Goal: Connect with others: Connect with other users

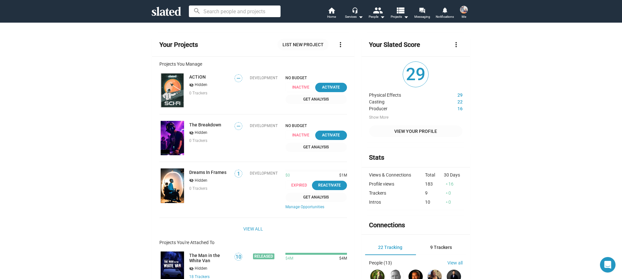
click at [460, 11] on span at bounding box center [464, 10] width 10 height 10
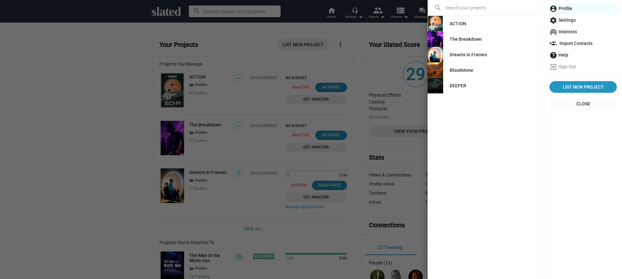
click at [460, 82] on div "DEEPER" at bounding box center [458, 86] width 17 height 12
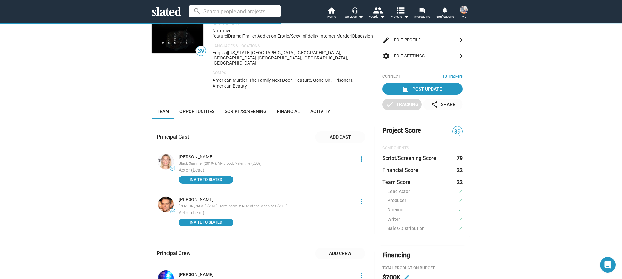
scroll to position [57, 0]
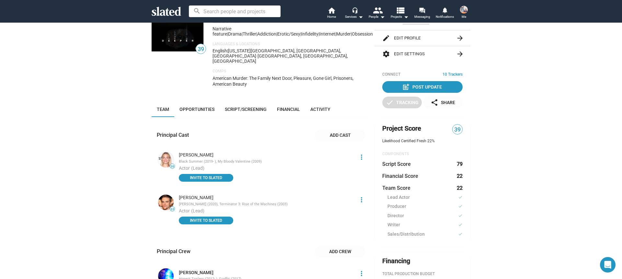
click at [193, 195] on div "Nick Stahl" at bounding box center [266, 198] width 175 height 6
drag, startPoint x: 195, startPoint y: 188, endPoint x: 179, endPoint y: 187, distance: 15.9
click at [179, 195] on div "Nick Stahl" at bounding box center [266, 198] width 175 height 6
copy div "Nick Stahl"
drag, startPoint x: 185, startPoint y: 187, endPoint x: 211, endPoint y: 4, distance: 185.2
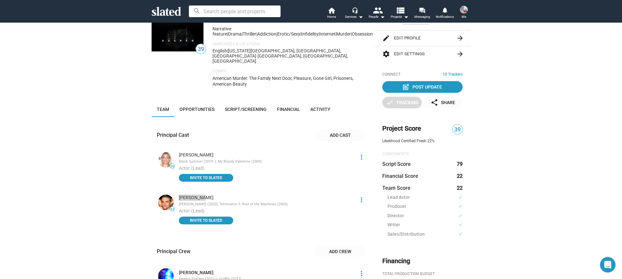
click at [0, 0] on app-root "search home Home headset_mic Services arrow_drop_down people People arrow_drop_…" at bounding box center [311, 139] width 622 height 279
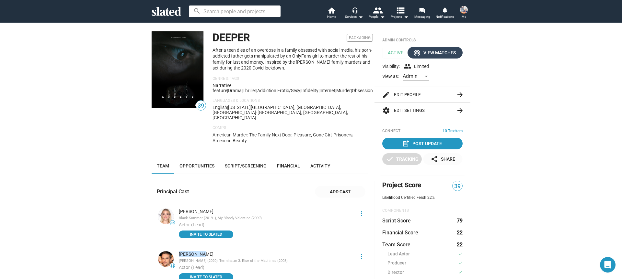
click at [448, 54] on div "wifi_tethering View Matches" at bounding box center [434, 53] width 41 height 12
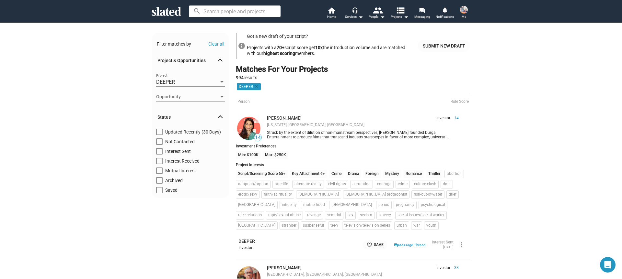
click at [161, 143] on span at bounding box center [159, 142] width 6 height 6
click at [159, 145] on input "Not Contacted" at bounding box center [159, 145] width 0 height 0
checkbox input "true"
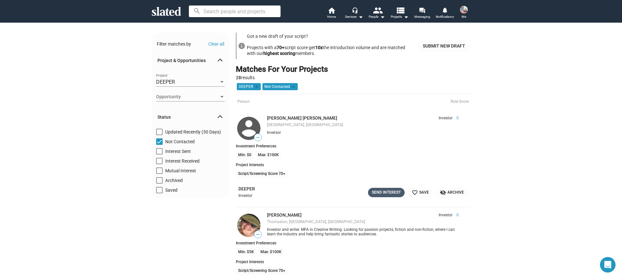
click at [397, 195] on div "Send Interest" at bounding box center [386, 192] width 29 height 7
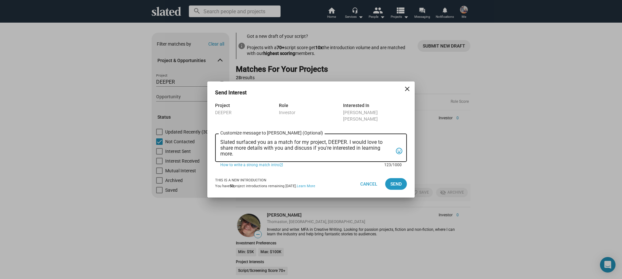
click at [296, 140] on textarea "Slated surfaced you as a match for my project, DEEPER. I would love to share mo…" at bounding box center [306, 148] width 172 height 17
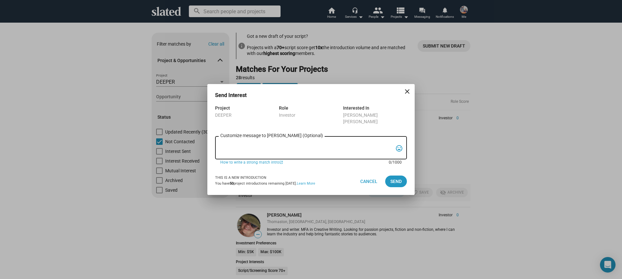
paste textarea "Hi, My name is Nathan Thomas, and I’m assistant producer of DEEPER, a psycholog…"
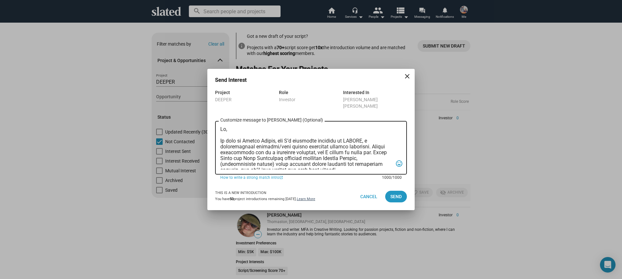
scroll to position [173, 0]
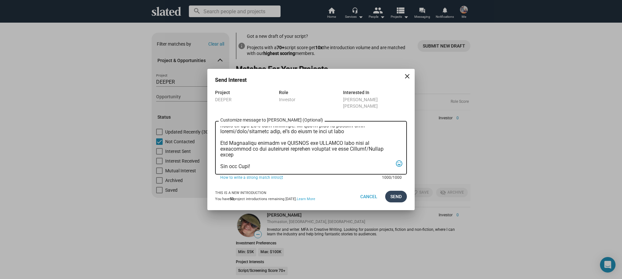
type textarea "Hi, My name is Nathan Thomas, and I’m assistant producer of DEEPER, a psycholog…"
click at [397, 197] on span "Send" at bounding box center [395, 197] width 11 height 12
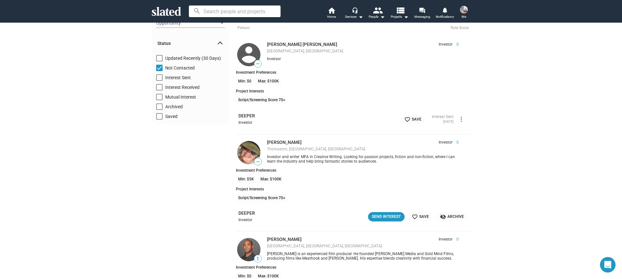
scroll to position [77, 0]
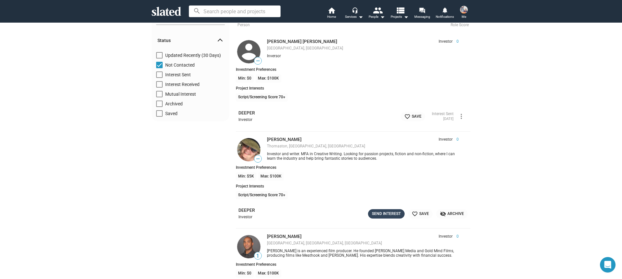
click at [386, 216] on div "Send Interest" at bounding box center [386, 214] width 29 height 7
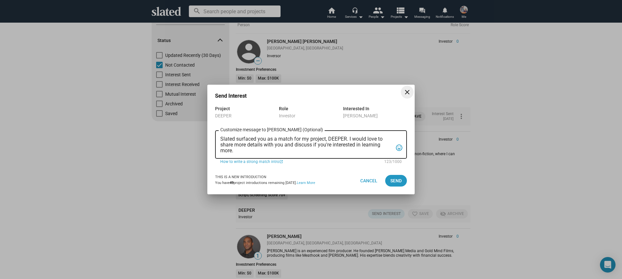
click at [292, 144] on textarea "Slated surfaced you as a match for my project, DEEPER. I would love to share mo…" at bounding box center [306, 144] width 172 height 17
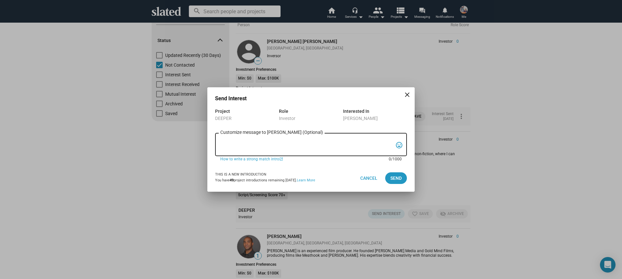
paste textarea "Hi, My name is Nathan Thomas, and I’m assistant producer of DEEPER, a psycholog…"
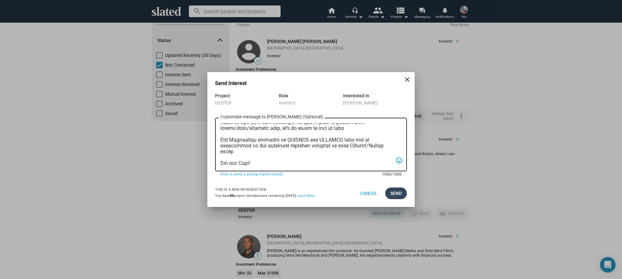
type textarea "Hi, My name is Nathan Thomas, and I’m assistant producer of DEEPER, a psycholog…"
click at [396, 190] on span "Send" at bounding box center [395, 194] width 11 height 12
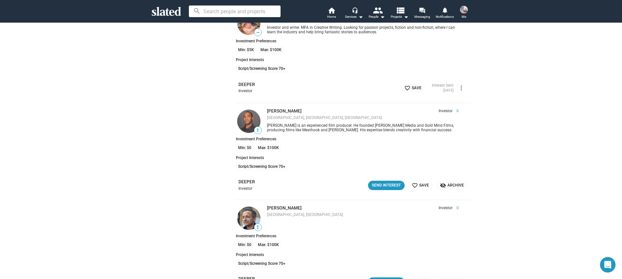
scroll to position [205, 0]
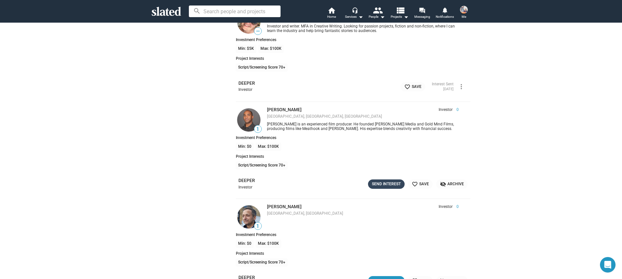
click at [391, 186] on div "Send Interest" at bounding box center [386, 184] width 29 height 7
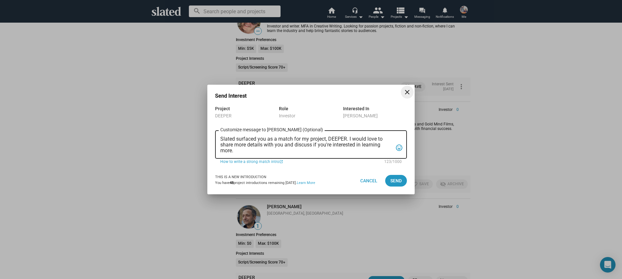
click at [284, 149] on textarea "Slated surfaced you as a match for my project, DEEPER. I would love to share mo…" at bounding box center [306, 144] width 172 height 17
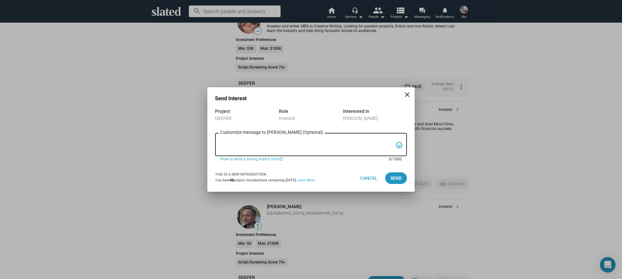
paste textarea "Hi, My name is Nathan Thomas, and I’m assistant producer of DEEPER, a psycholog…"
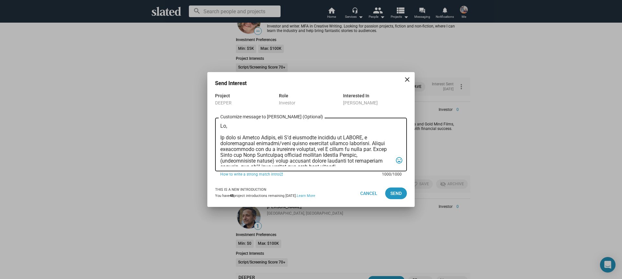
scroll to position [173, 0]
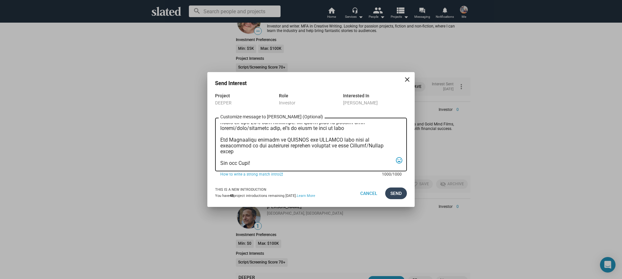
type textarea "Hi, My name is Nathan Thomas, and I’m assistant producer of DEEPER, a psycholog…"
click at [391, 192] on span "Send" at bounding box center [395, 194] width 11 height 12
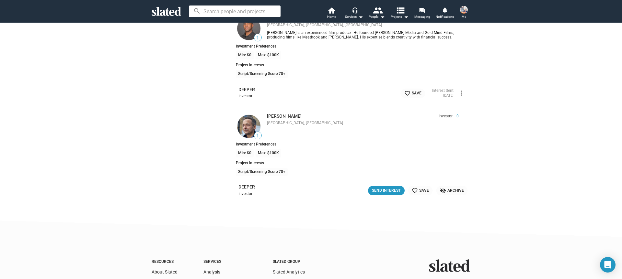
scroll to position [296, 0]
click at [405, 191] on div "favorite_border Save visibility_off Archive" at bounding box center [435, 190] width 63 height 9
click at [395, 191] on div "Send Interest" at bounding box center [386, 191] width 29 height 7
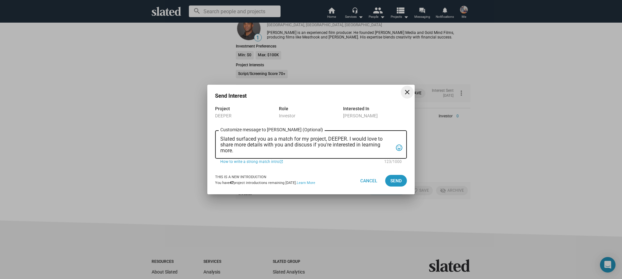
click at [302, 151] on textarea "Slated surfaced you as a match for my project, DEEPER. I would love to share mo…" at bounding box center [306, 144] width 172 height 17
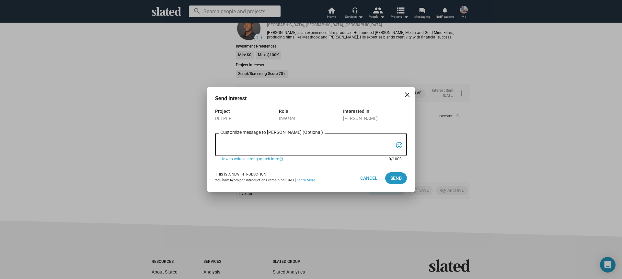
paste textarea "Hi, My name is Nathan Thomas, and I’m assistant producer of DEEPER, a psycholog…"
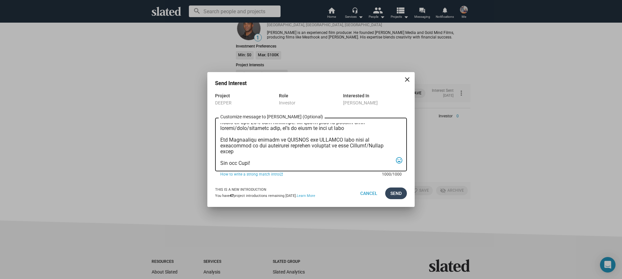
type textarea "Hi, My name is Nathan Thomas, and I’m assistant producer of DEEPER, a psycholog…"
click at [402, 195] on button "Send" at bounding box center [396, 194] width 22 height 12
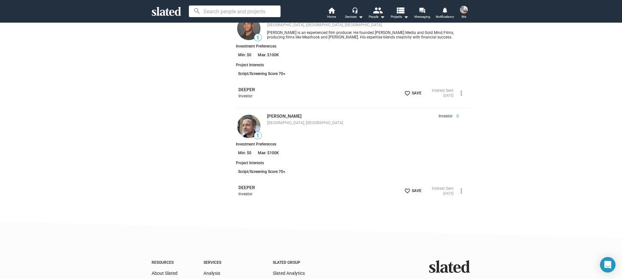
scroll to position [0, 0]
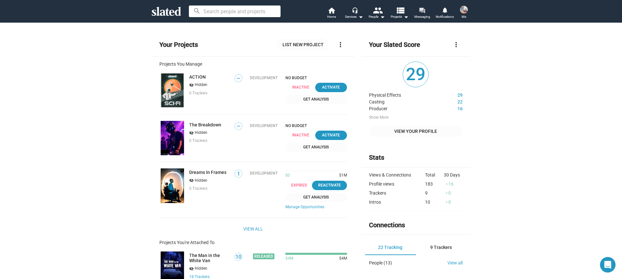
click at [425, 13] on mat-icon "forum" at bounding box center [422, 10] width 6 height 6
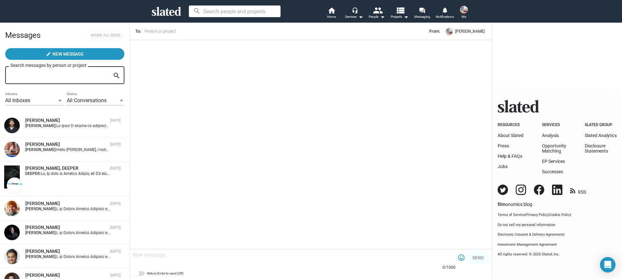
click at [75, 171] on div "[PERSON_NAME], DEEPER" at bounding box center [66, 168] width 82 height 6
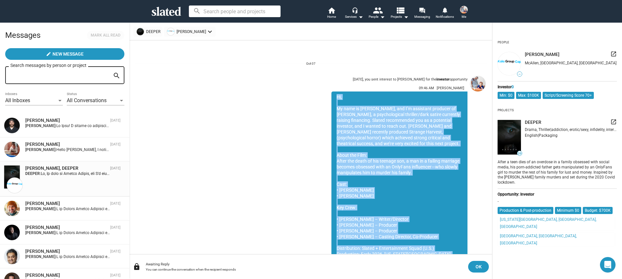
drag, startPoint x: 354, startPoint y: 228, endPoint x: 336, endPoint y: 97, distance: 131.4
click at [336, 97] on div "Hi, My name is [PERSON_NAME], and I’m assistant producer of [PERSON_NAME], a ps…" at bounding box center [399, 214] width 136 height 244
copy div "Lo, Ip dolo si Ametco Adipis, eli S’d eiusmodte incididu ut LABORE, e doloremag…"
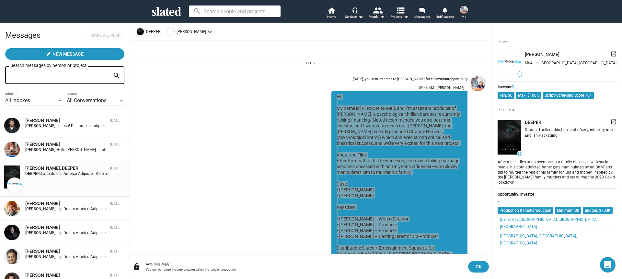
drag, startPoint x: 391, startPoint y: 132, endPoint x: 29, endPoint y: 1, distance: 384.6
click at [0, 0] on app-root "search home Home headset_mic Services arrow_drop_down people People arrow_drop_…" at bounding box center [311, 139] width 622 height 279
